Goal: Information Seeking & Learning: Learn about a topic

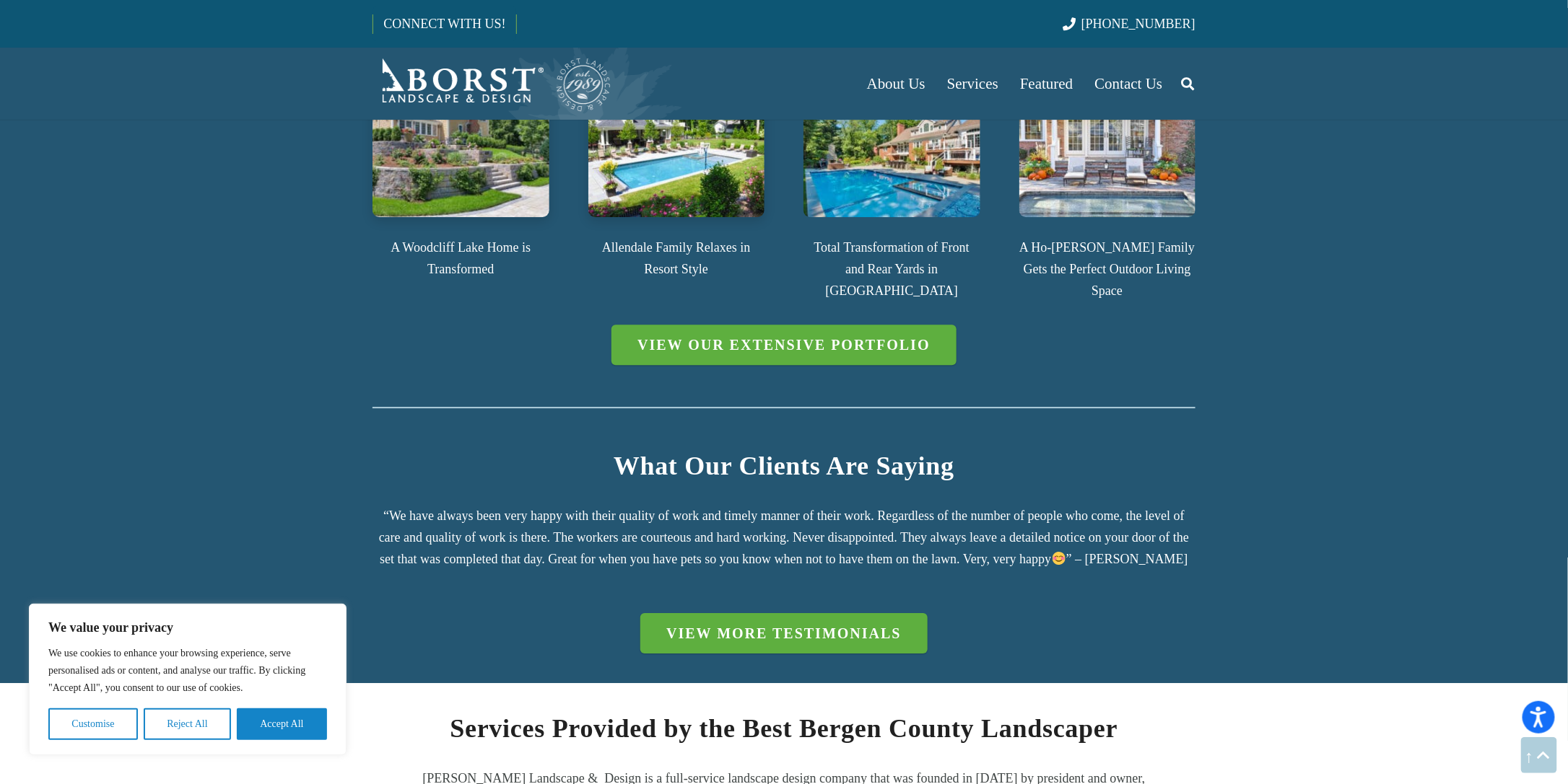
scroll to position [1875, 0]
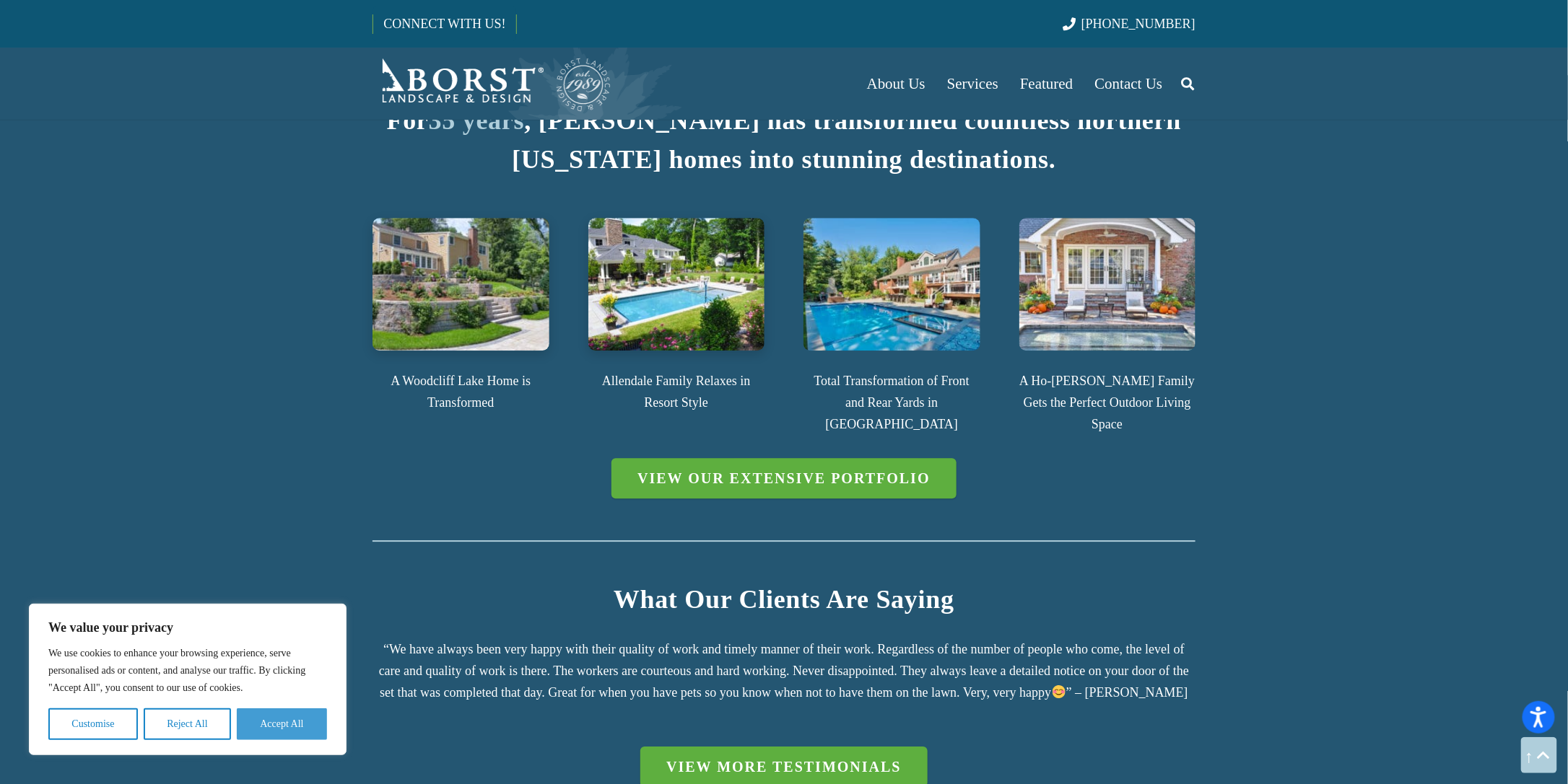
click at [258, 733] on button "Accept All" at bounding box center [282, 724] width 90 height 31
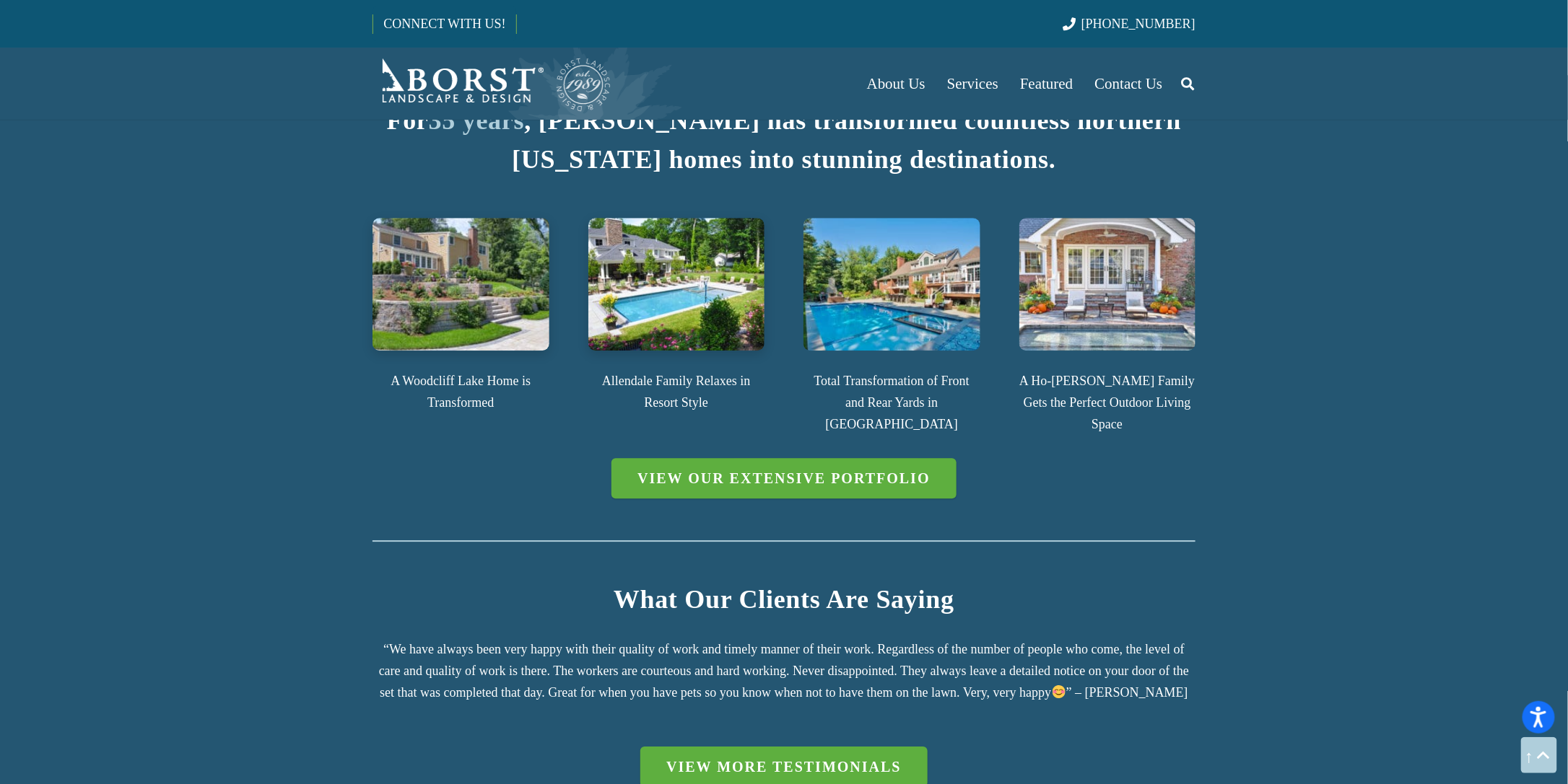
scroll to position [0, 0]
click at [901, 286] on img at bounding box center [892, 284] width 177 height 132
click at [873, 370] on p "Total Transformation of Front and Rear Yards in Oradell" at bounding box center [892, 402] width 177 height 65
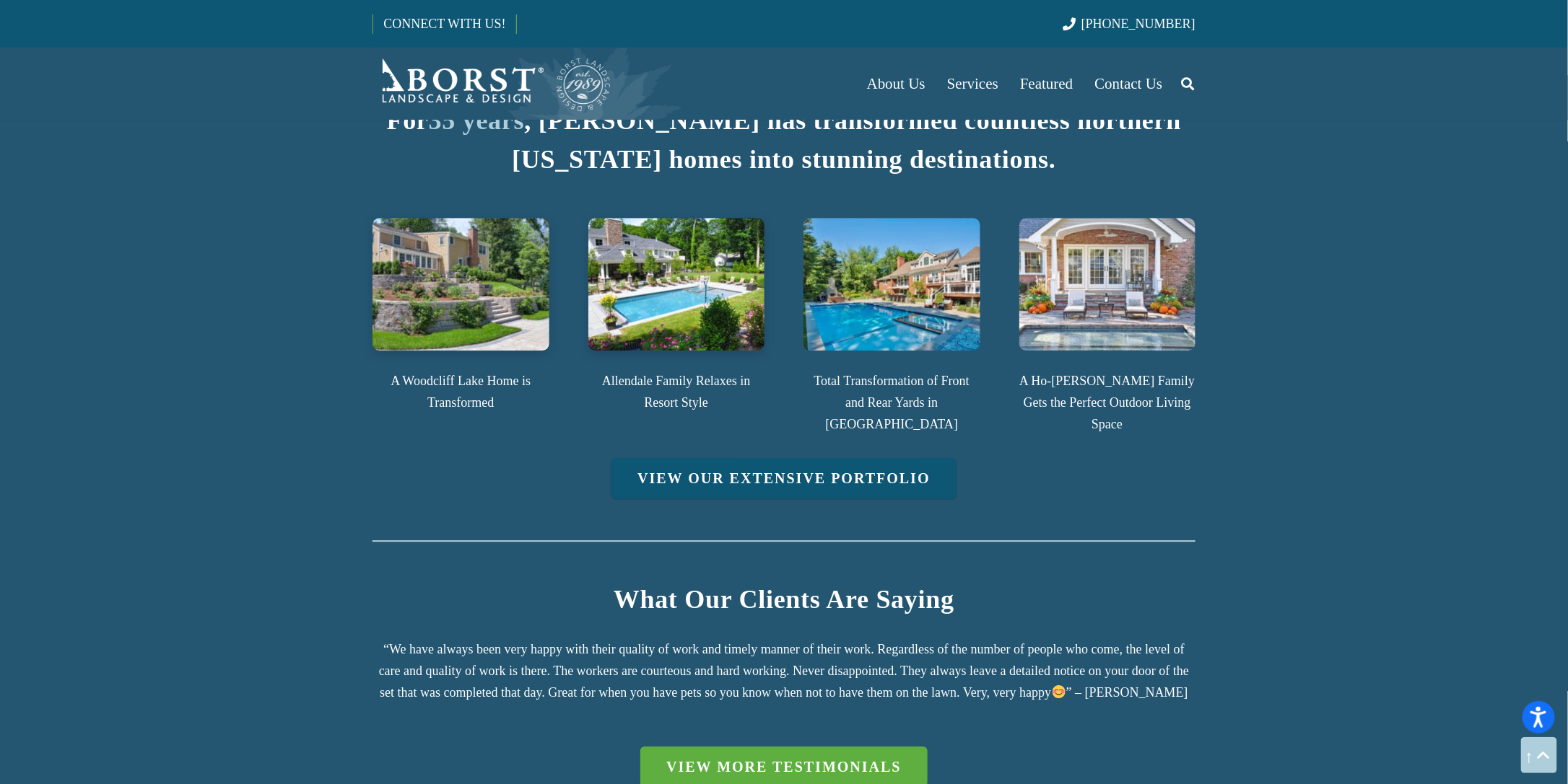
click at [835, 458] on link "View Our Extensive Portfolio" at bounding box center [784, 478] width 345 height 40
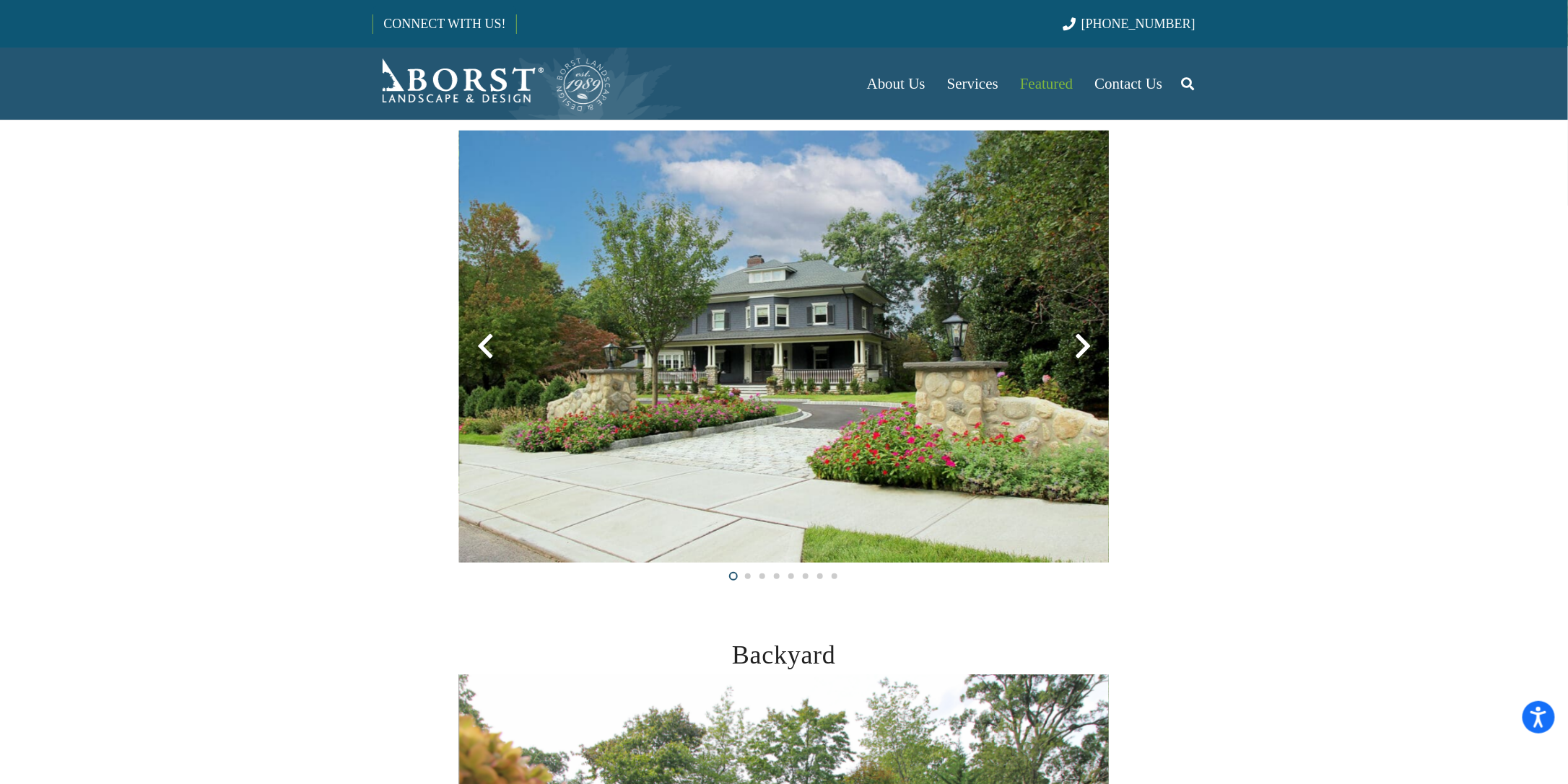
scroll to position [433, 0]
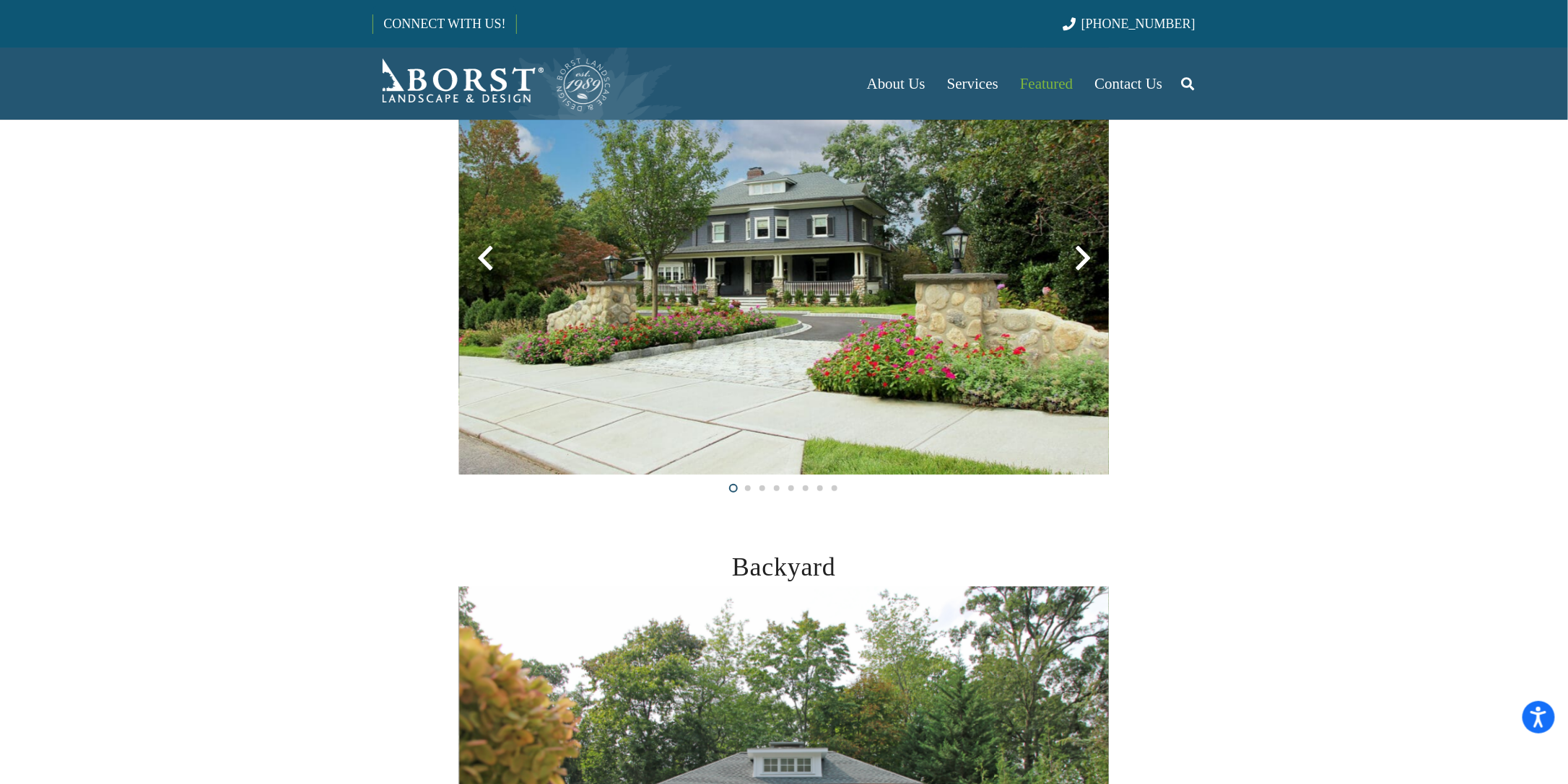
click at [1089, 265] on div at bounding box center [1082, 258] width 52 height 52
click at [1084, 258] on div at bounding box center [1082, 258] width 52 height 52
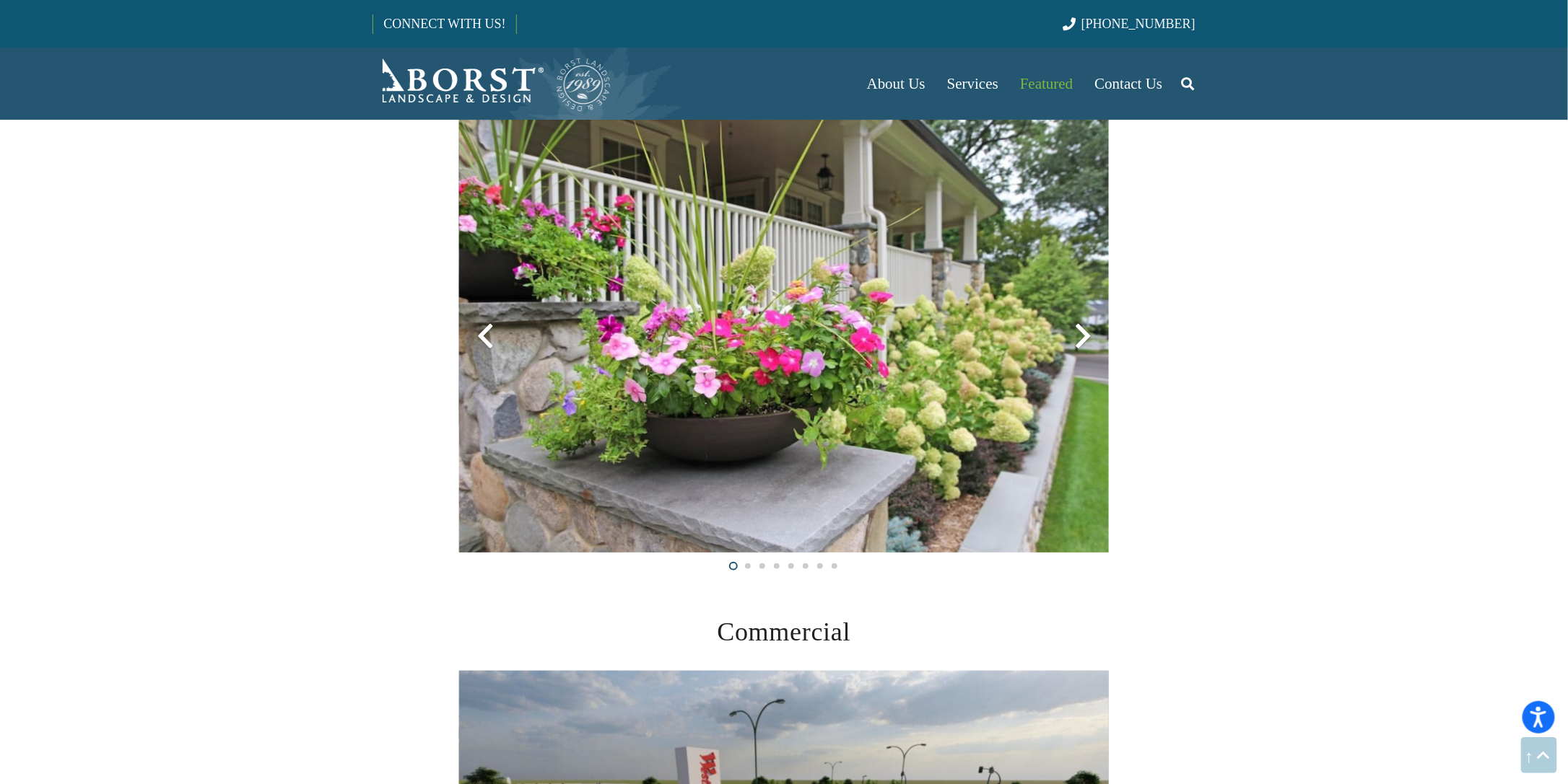
scroll to position [3246, 0]
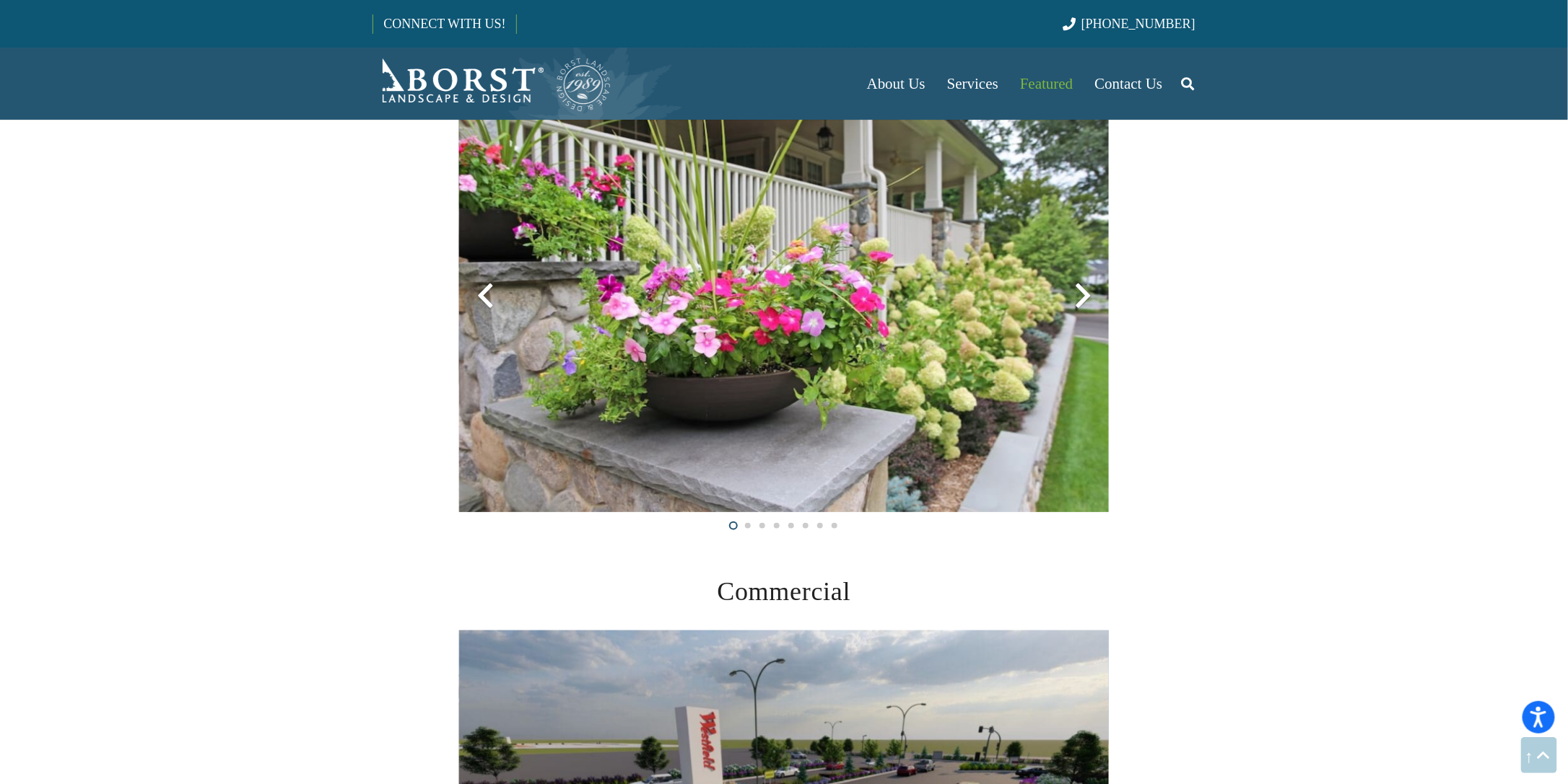
click at [1082, 295] on div at bounding box center [1082, 295] width 52 height 52
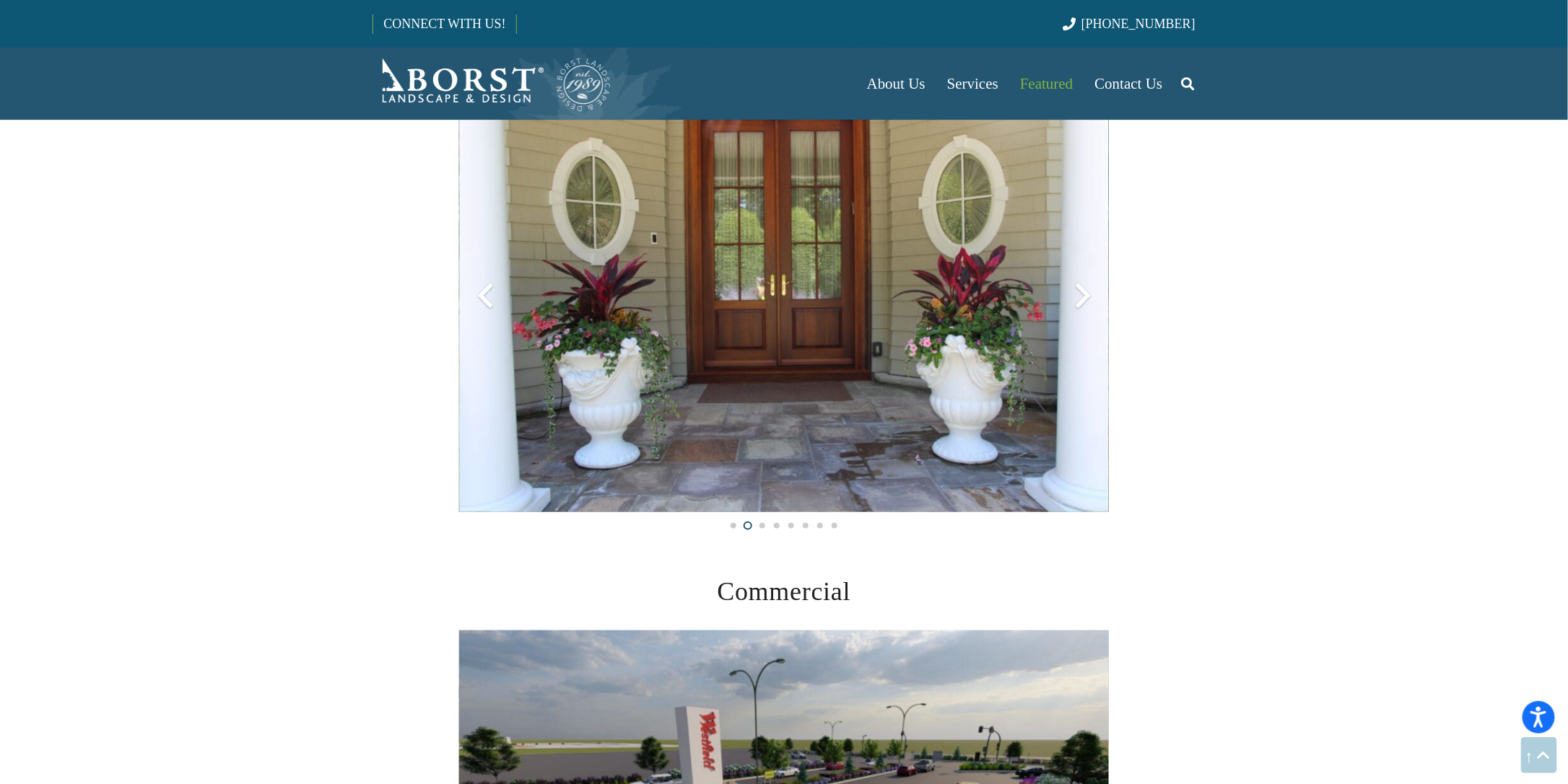
click at [1082, 295] on div at bounding box center [1082, 295] width 52 height 52
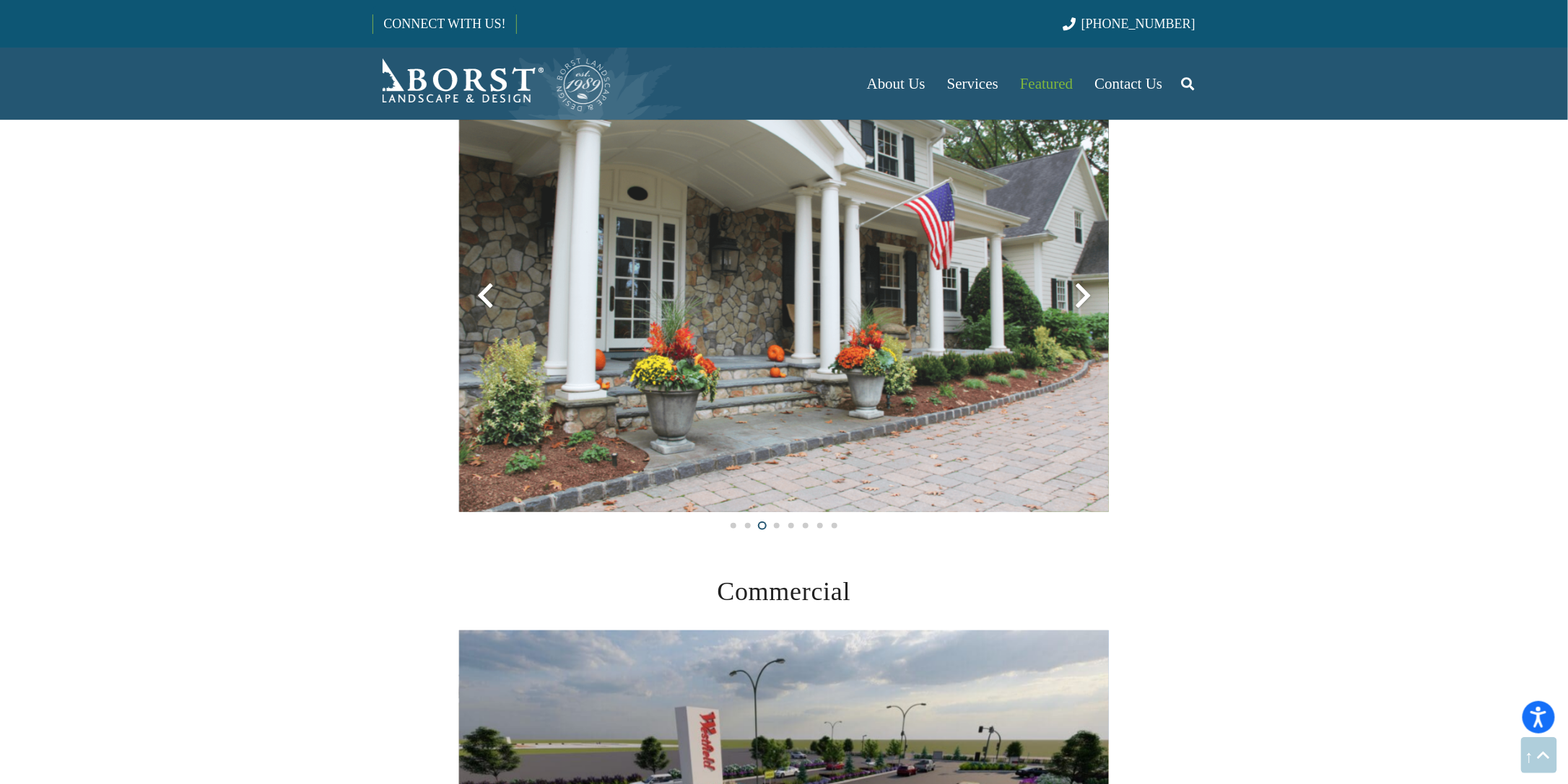
click at [1082, 295] on div at bounding box center [1082, 295] width 52 height 52
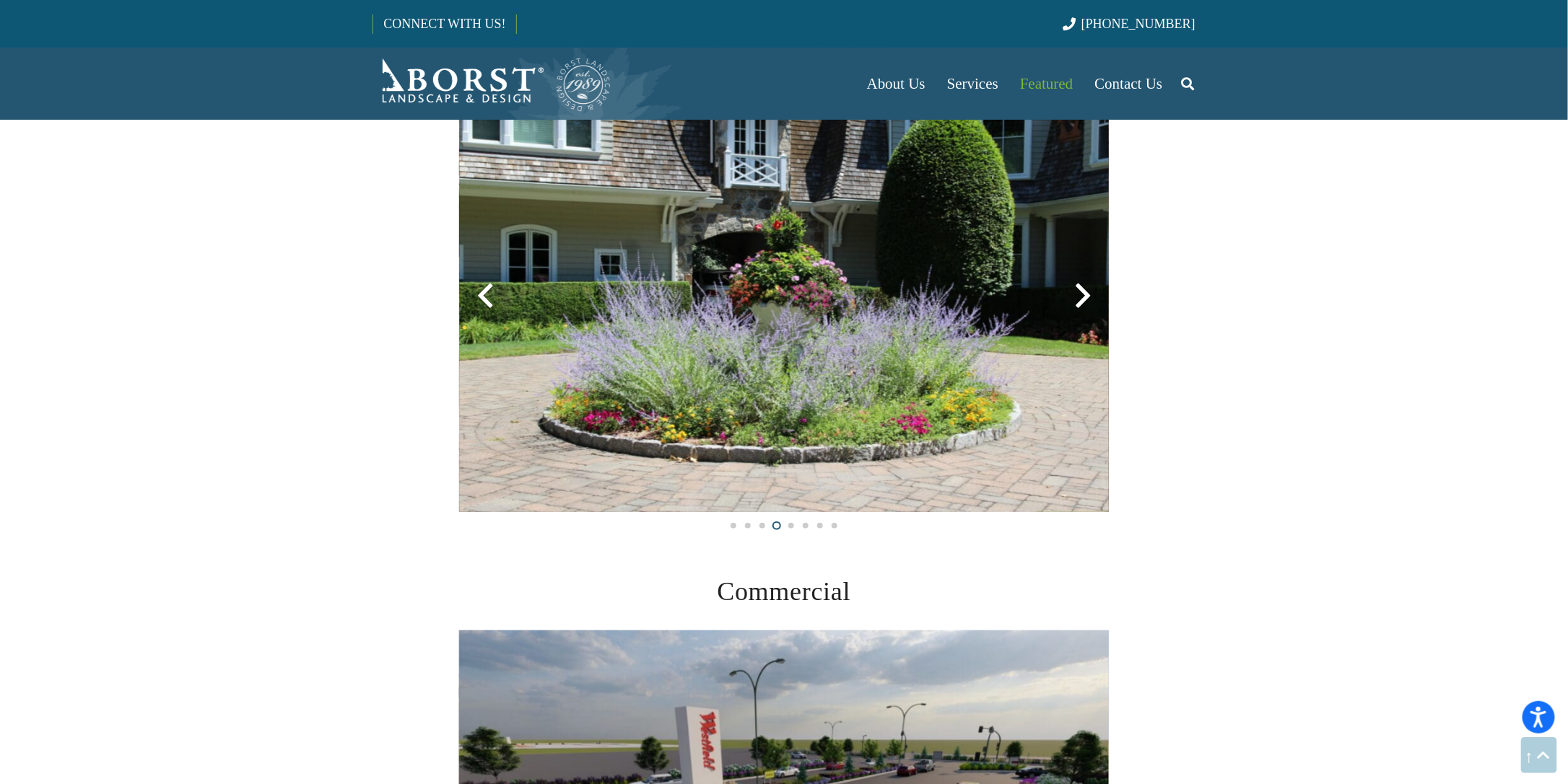
click at [1082, 295] on div at bounding box center [1082, 295] width 52 height 52
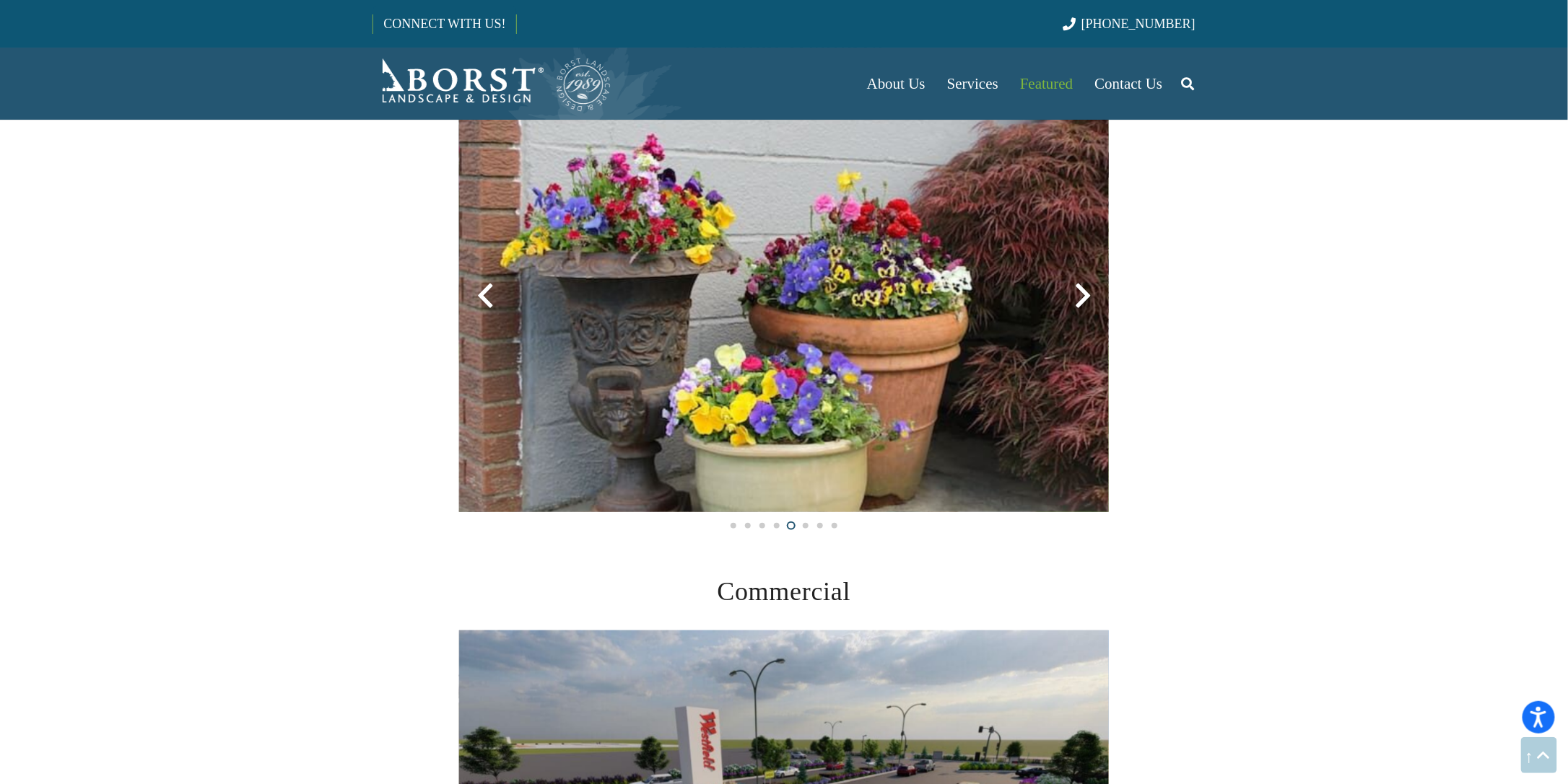
click at [1082, 295] on div at bounding box center [1082, 295] width 52 height 52
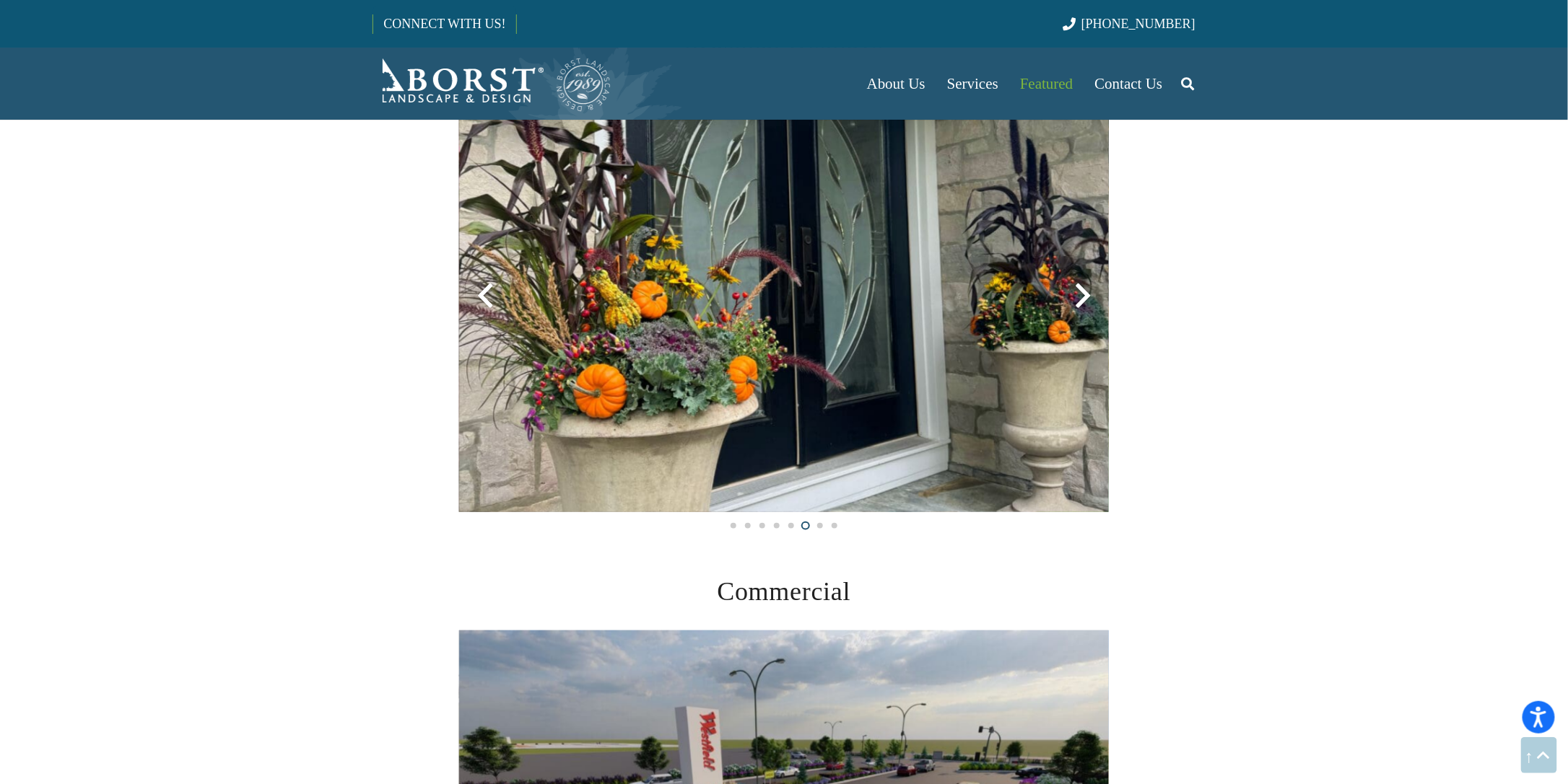
click at [1082, 295] on div at bounding box center [1082, 295] width 52 height 52
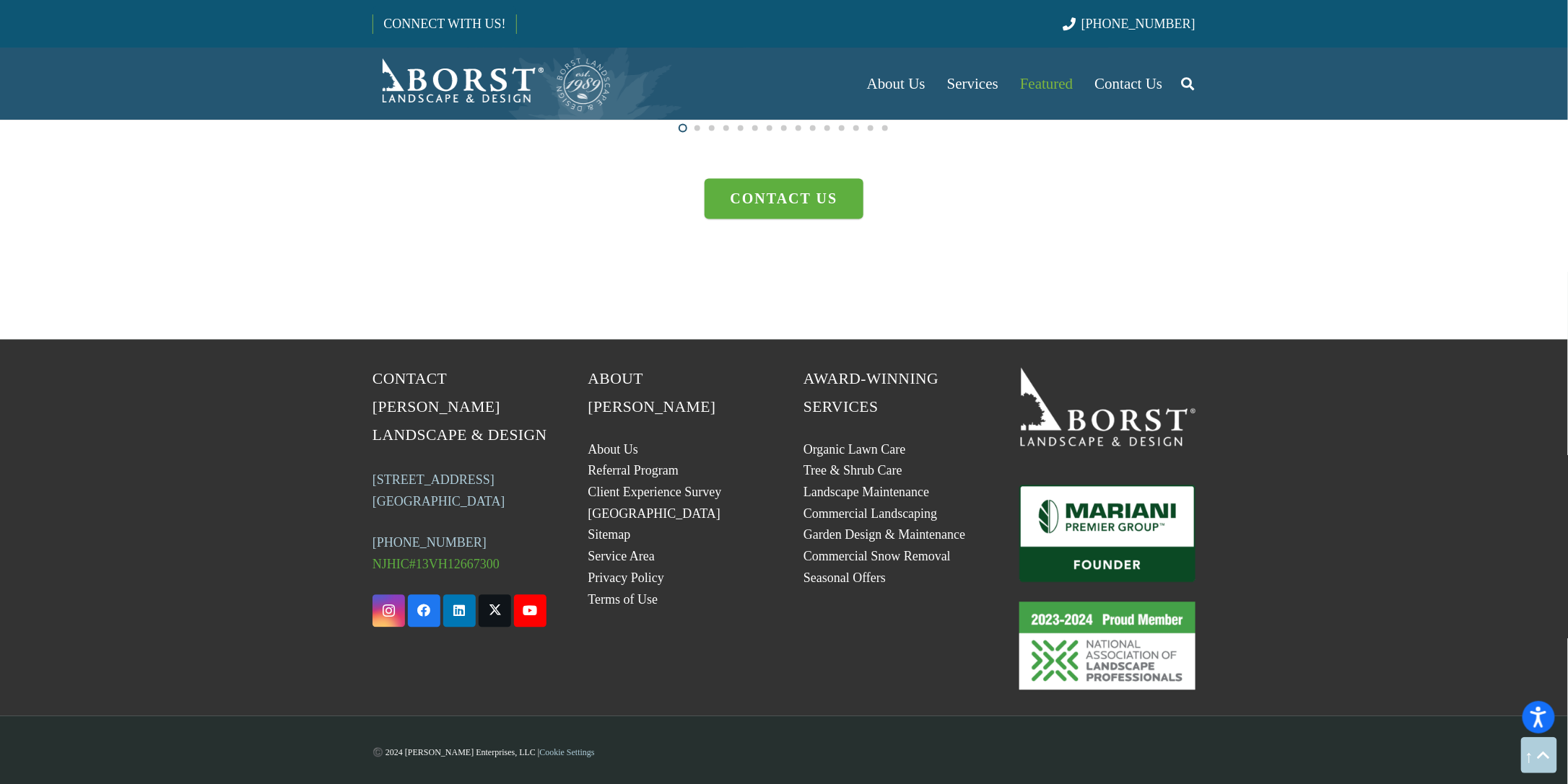
scroll to position [4133, 0]
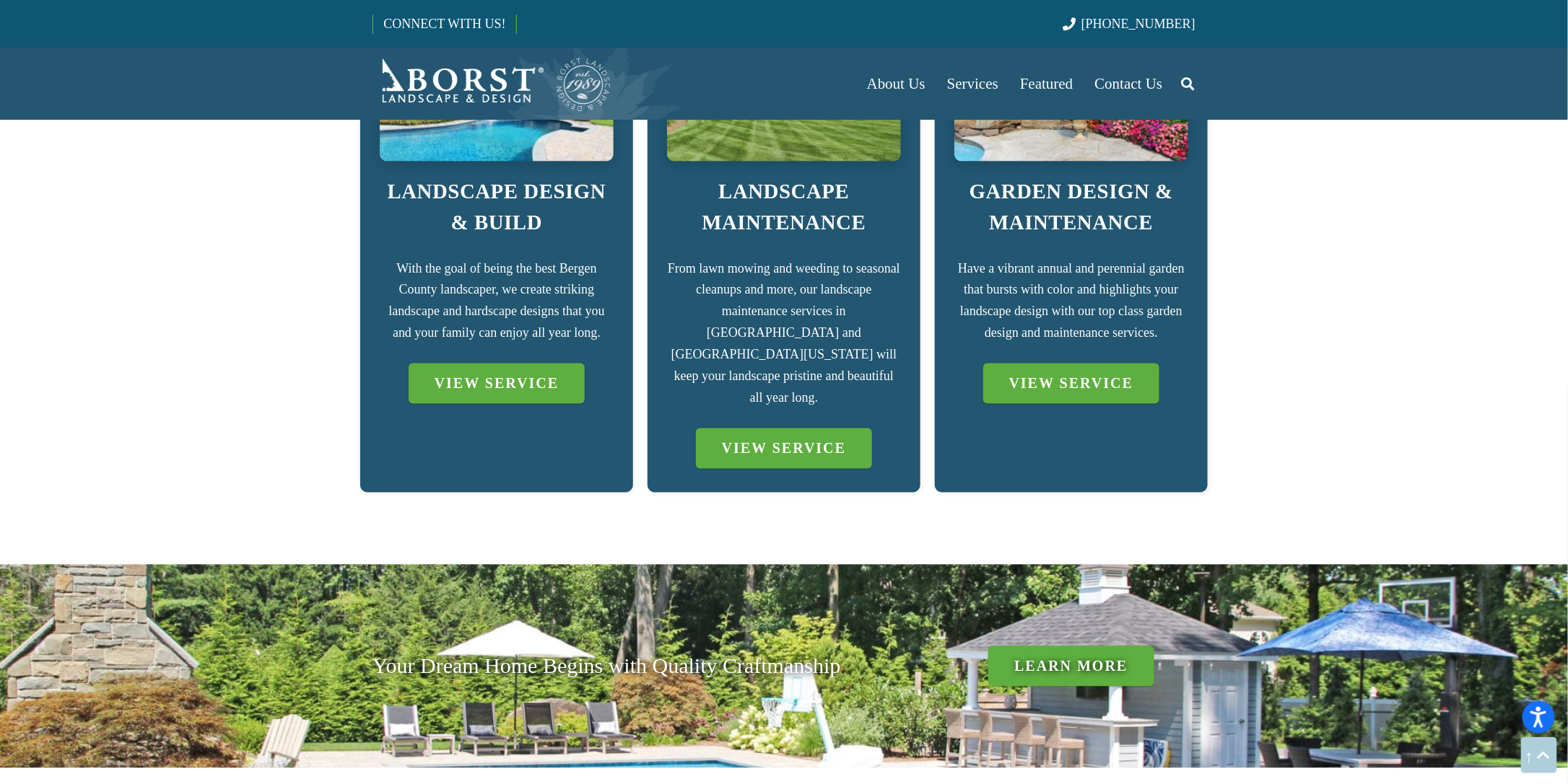
scroll to position [1154, 0]
